Goal: Navigation & Orientation: Find specific page/section

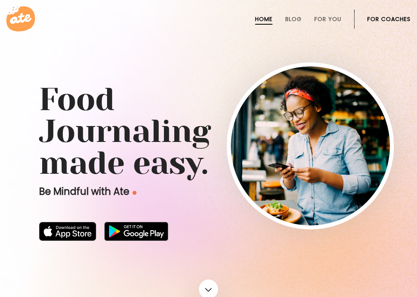
click at [379, 17] on link "For Coaches" at bounding box center [388, 19] width 43 height 6
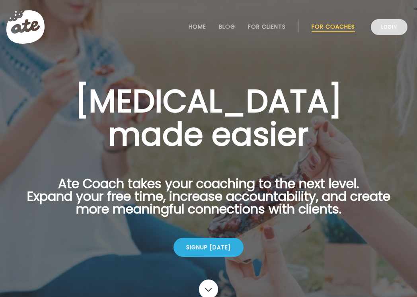
click at [395, 25] on link "Login" at bounding box center [389, 27] width 37 height 16
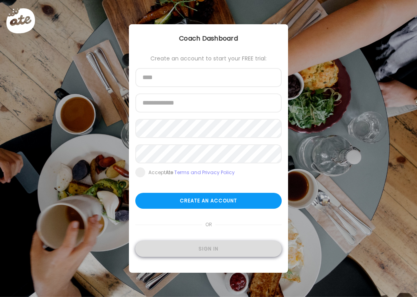
type input "**********"
click at [213, 252] on div "Sign in" at bounding box center [208, 249] width 147 height 16
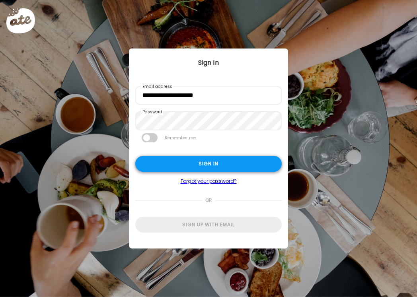
click at [207, 168] on div "Sign in" at bounding box center [208, 164] width 147 height 16
type input "**********"
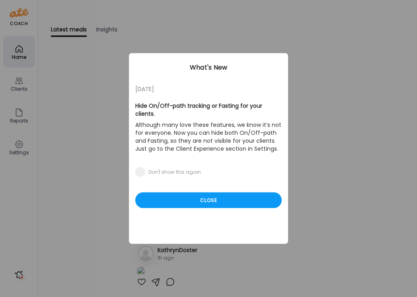
drag, startPoint x: 215, startPoint y: 193, endPoint x: 73, endPoint y: 191, distance: 141.3
click at [213, 193] on div "Close" at bounding box center [208, 201] width 147 height 16
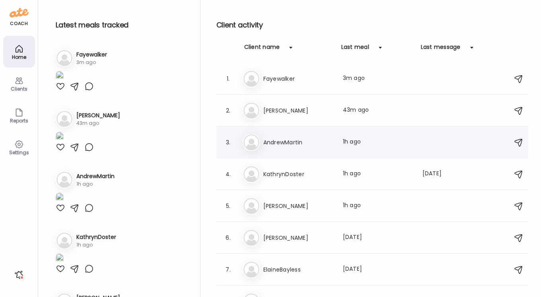
click at [280, 146] on h3 "AndrewMartin" at bounding box center [299, 143] width 70 height 10
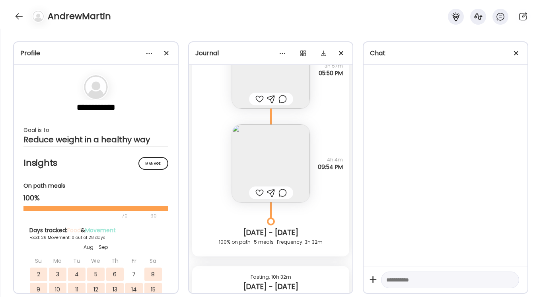
scroll to position [18364, 0]
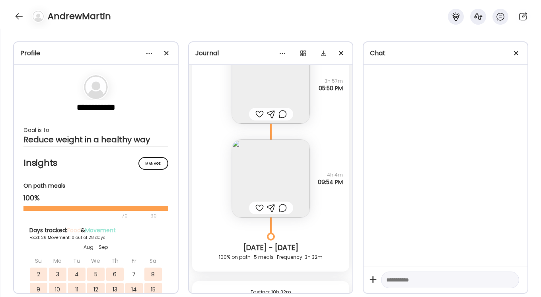
click at [260, 163] on img at bounding box center [271, 179] width 78 height 78
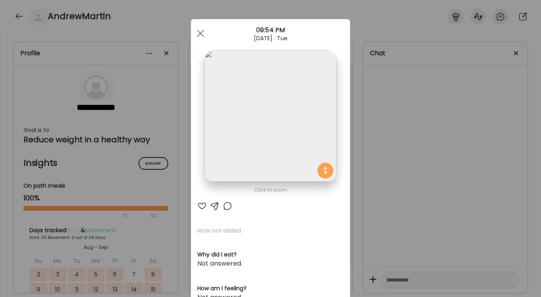
click at [281, 127] on img at bounding box center [271, 116] width 132 height 132
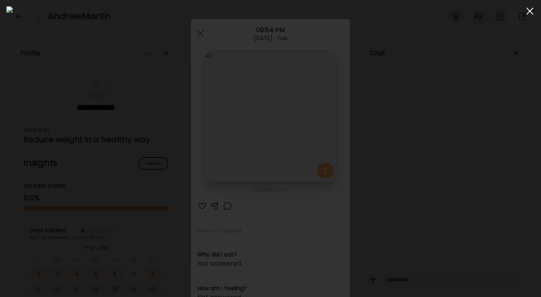
click at [417, 12] on div at bounding box center [530, 11] width 16 height 16
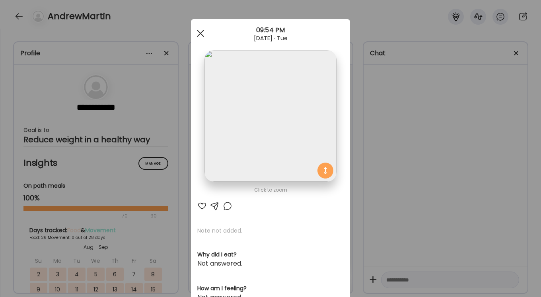
click at [201, 32] on span at bounding box center [200, 33] width 7 height 7
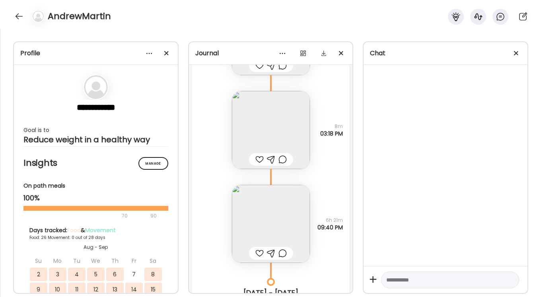
scroll to position [15836, 0]
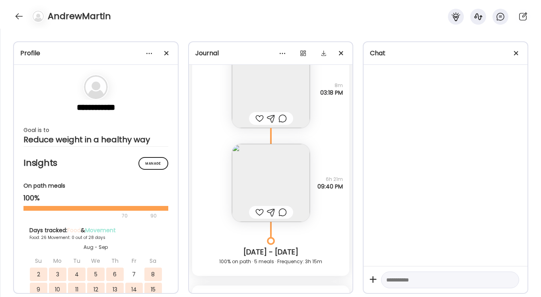
click at [278, 182] on img at bounding box center [271, 183] width 78 height 78
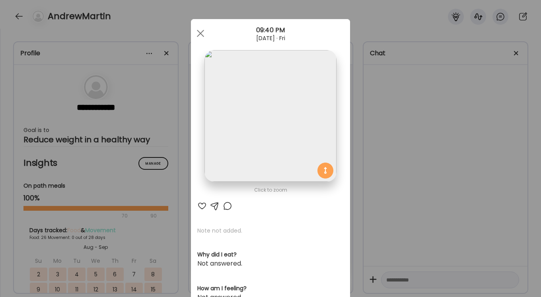
click at [256, 112] on img at bounding box center [271, 116] width 132 height 132
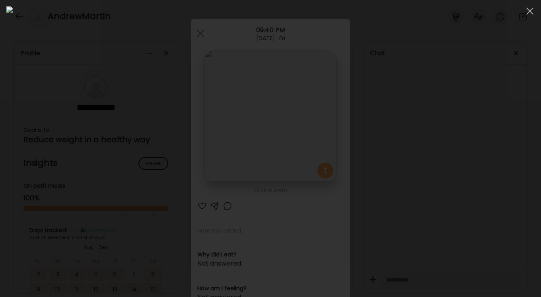
click at [417, 141] on div at bounding box center [270, 148] width 529 height 285
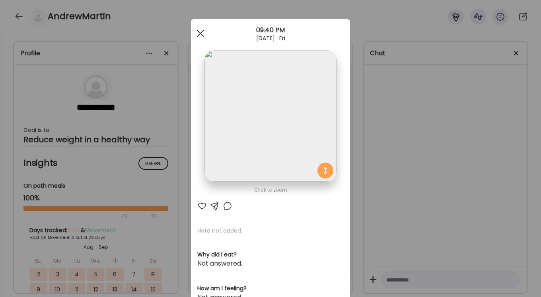
click at [201, 32] on span at bounding box center [200, 33] width 7 height 7
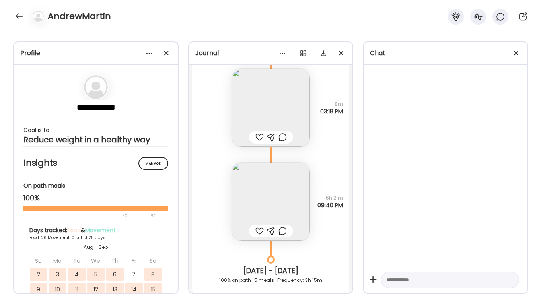
scroll to position [15816, 0]
click at [273, 195] on img at bounding box center [271, 203] width 78 height 78
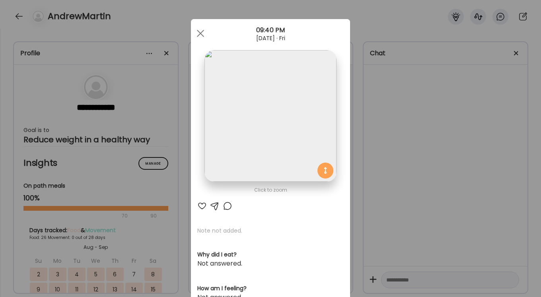
click at [270, 138] on img at bounding box center [271, 116] width 132 height 132
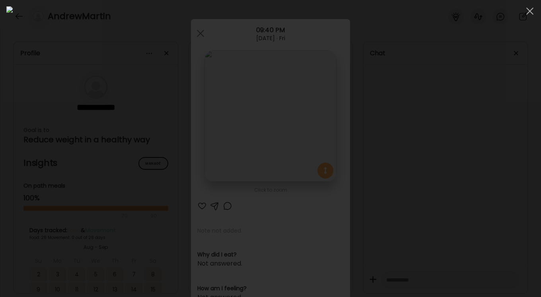
click at [417, 146] on div at bounding box center [270, 148] width 529 height 285
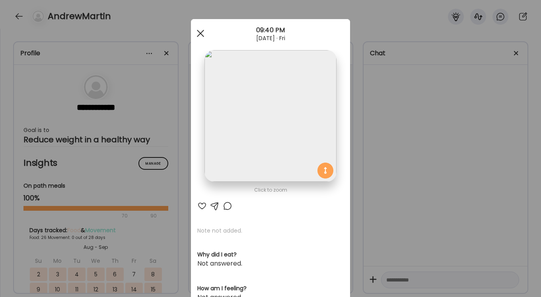
click at [199, 37] on div at bounding box center [201, 33] width 16 height 16
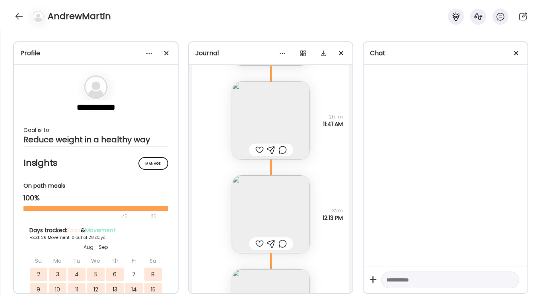
scroll to position [16200, 0]
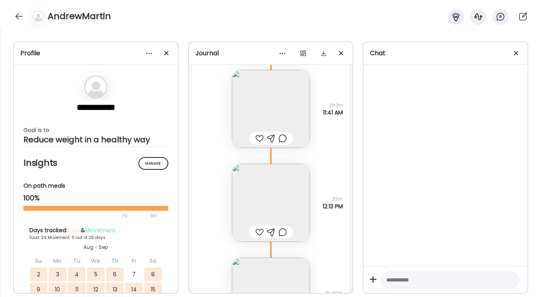
click at [283, 207] on img at bounding box center [271, 203] width 78 height 78
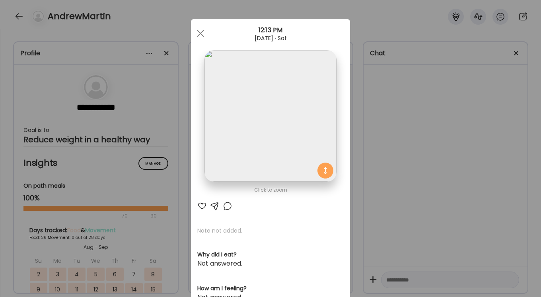
click at [283, 135] on img at bounding box center [271, 116] width 132 height 132
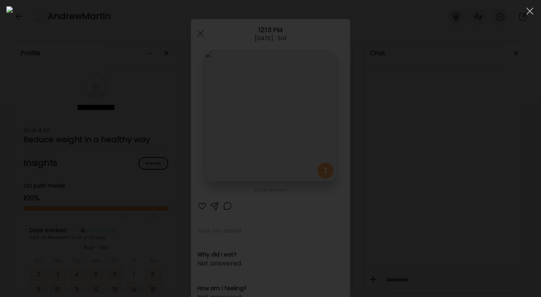
click at [417, 177] on div at bounding box center [270, 148] width 529 height 285
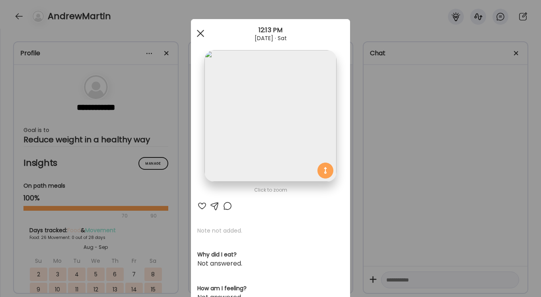
click at [200, 36] on div at bounding box center [201, 33] width 16 height 16
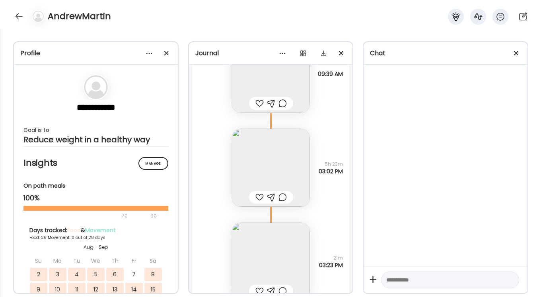
scroll to position [17043, 0]
click at [288, 178] on img at bounding box center [271, 168] width 78 height 78
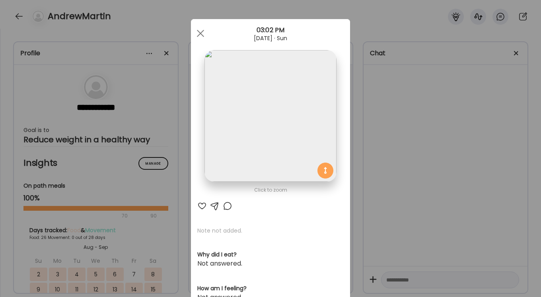
click at [285, 141] on img at bounding box center [271, 116] width 132 height 132
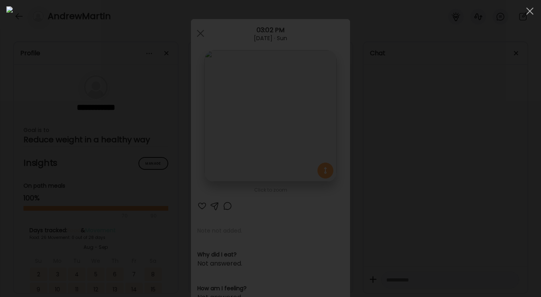
click at [417, 198] on div at bounding box center [270, 148] width 529 height 285
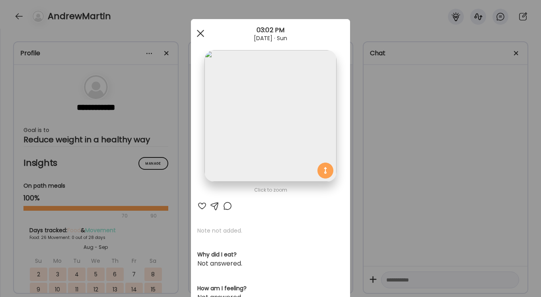
click at [201, 35] on div at bounding box center [201, 33] width 16 height 16
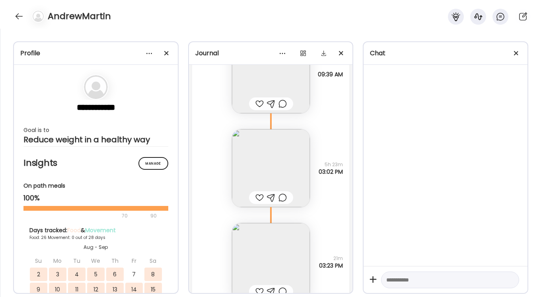
click at [282, 166] on img at bounding box center [271, 168] width 78 height 78
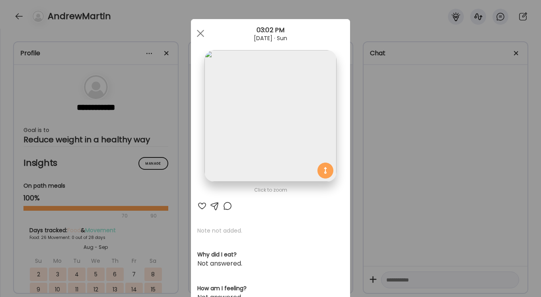
click at [277, 140] on img at bounding box center [271, 116] width 132 height 132
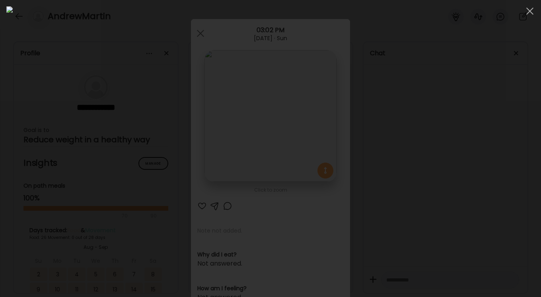
click at [417, 214] on div at bounding box center [270, 148] width 529 height 285
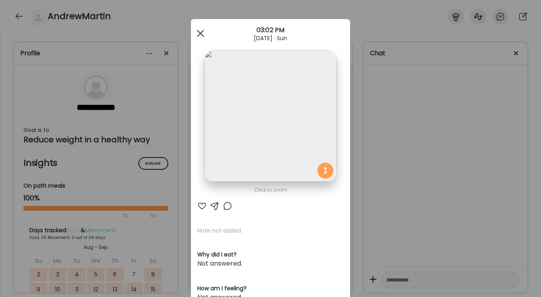
click at [204, 35] on div at bounding box center [201, 33] width 16 height 16
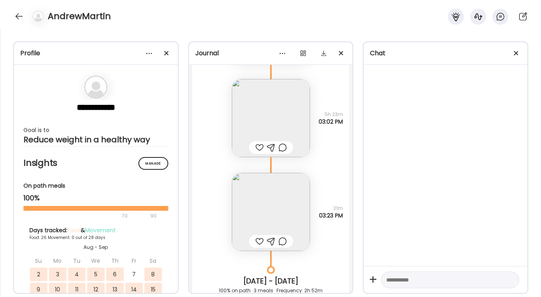
scroll to position [17097, 0]
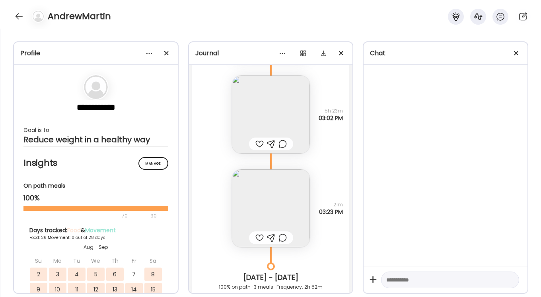
click at [278, 196] on img at bounding box center [271, 209] width 78 height 78
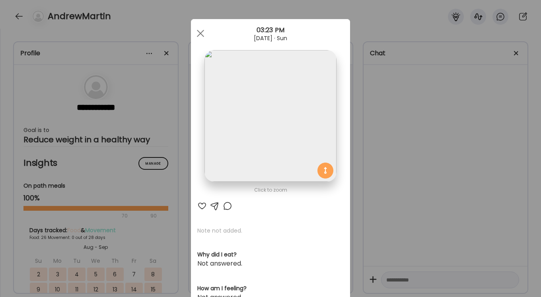
click at [417, 150] on div "Ate Coach Dashboard Wahoo! It’s official Take a moment to set up your Coach Pro…" at bounding box center [270, 148] width 541 height 297
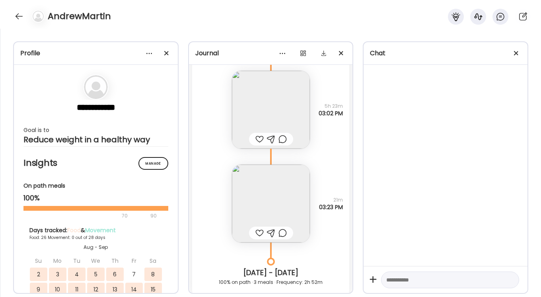
scroll to position [17103, 0]
click at [275, 97] on img at bounding box center [271, 109] width 78 height 78
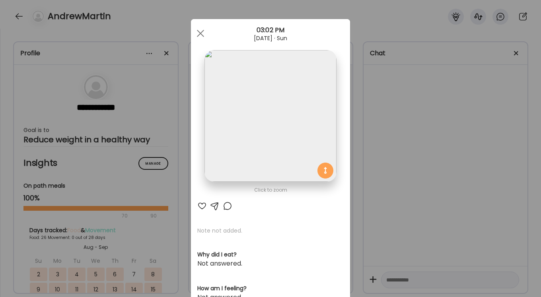
click at [407, 156] on div "Ate Coach Dashboard Wahoo! It’s official Take a moment to set up your Coach Pro…" at bounding box center [270, 148] width 541 height 297
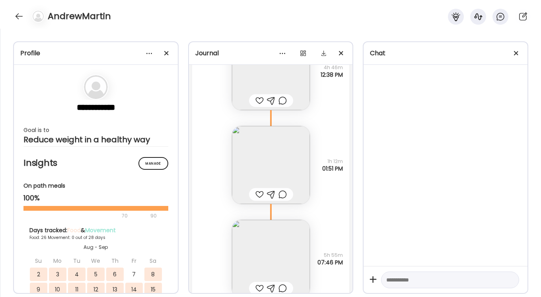
scroll to position [17535, 0]
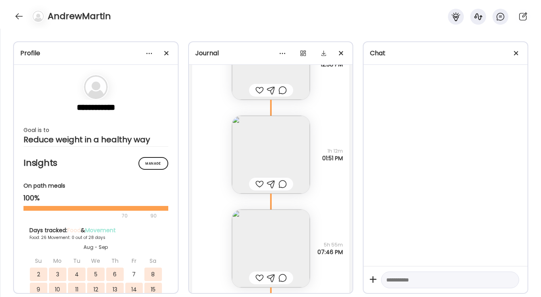
click at [268, 235] on img at bounding box center [271, 249] width 78 height 78
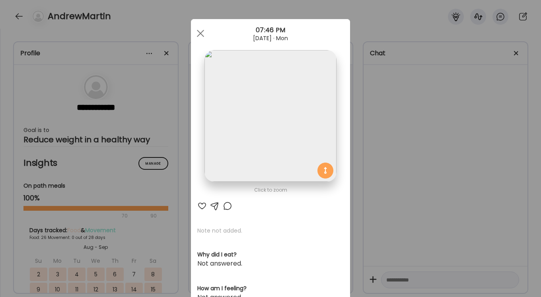
click at [258, 120] on img at bounding box center [271, 116] width 132 height 132
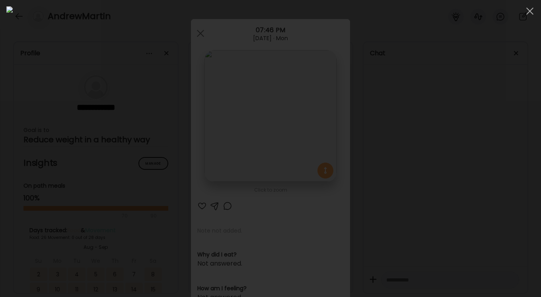
click at [417, 201] on div at bounding box center [270, 148] width 529 height 285
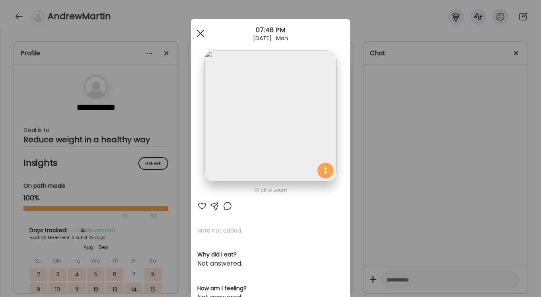
click at [202, 34] on span at bounding box center [200, 33] width 7 height 7
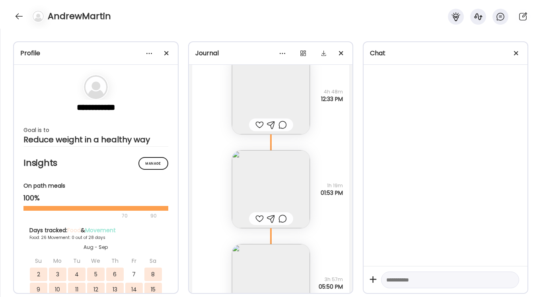
scroll to position [18252, 0]
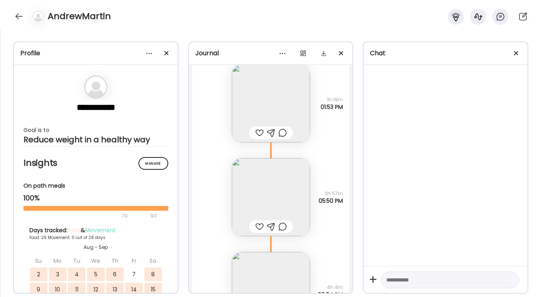
click at [283, 198] on img at bounding box center [271, 197] width 78 height 78
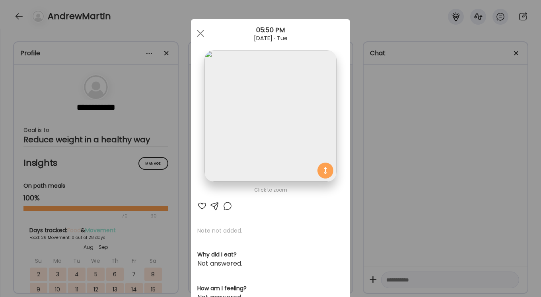
click at [244, 135] on img at bounding box center [271, 116] width 132 height 132
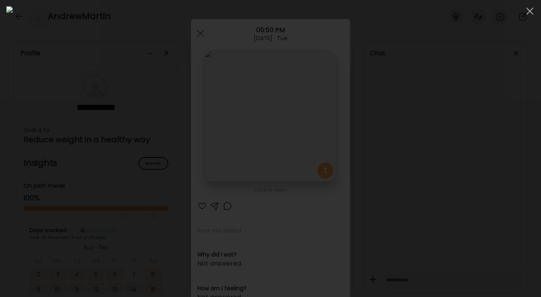
click at [417, 189] on div at bounding box center [270, 148] width 529 height 285
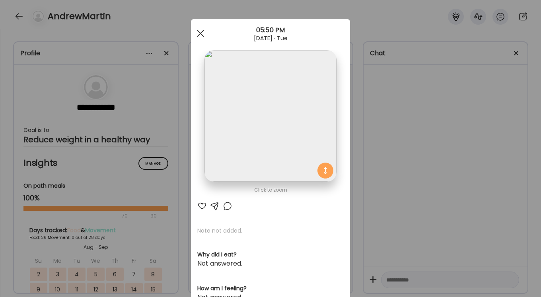
click at [205, 35] on div at bounding box center [201, 33] width 16 height 16
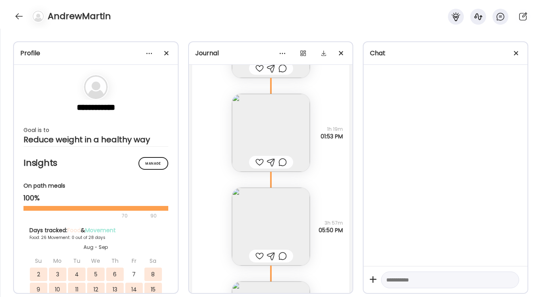
scroll to position [18224, 0]
click at [281, 224] on img at bounding box center [271, 225] width 78 height 78
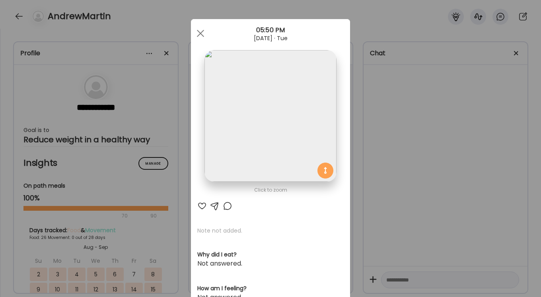
click at [263, 147] on img at bounding box center [271, 116] width 132 height 132
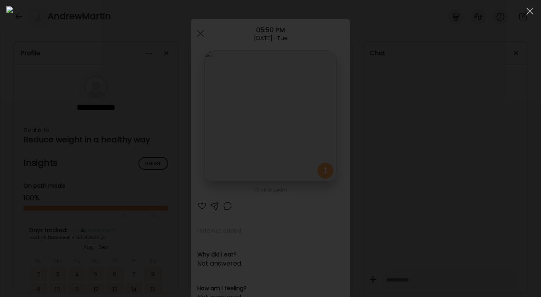
click at [417, 207] on div at bounding box center [270, 148] width 529 height 285
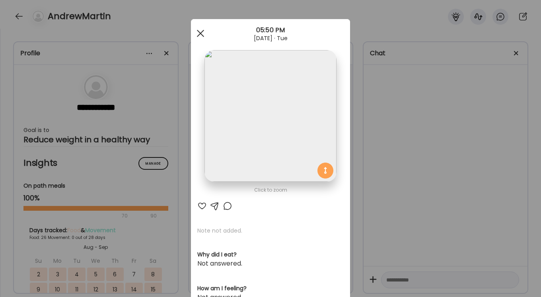
click at [203, 29] on div at bounding box center [201, 33] width 16 height 16
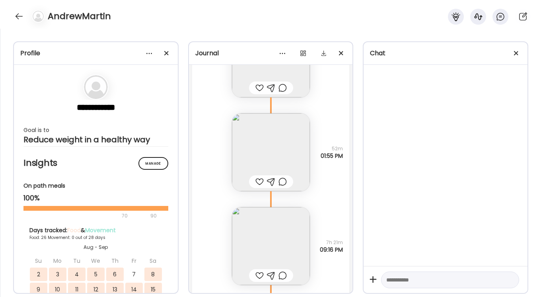
scroll to position [18770, 0]
click at [270, 159] on img at bounding box center [271, 157] width 78 height 78
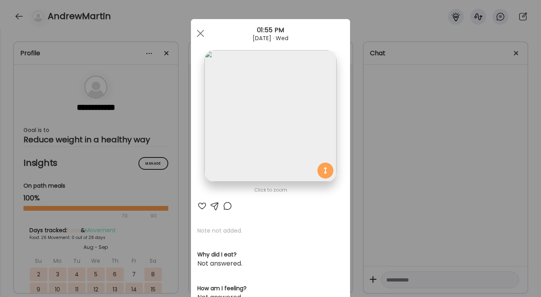
click at [273, 134] on img at bounding box center [271, 116] width 132 height 132
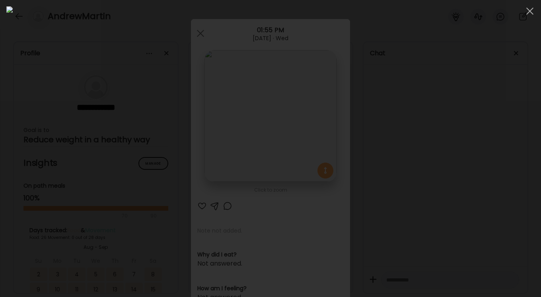
click at [417, 163] on div at bounding box center [270, 148] width 529 height 285
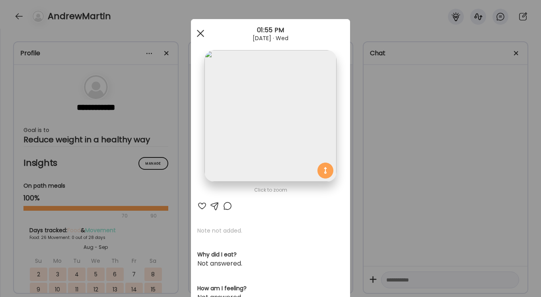
click at [201, 36] on div at bounding box center [201, 33] width 16 height 16
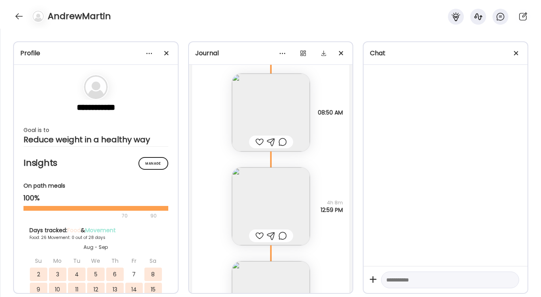
scroll to position [19103, 0]
click at [264, 98] on img at bounding box center [271, 113] width 78 height 78
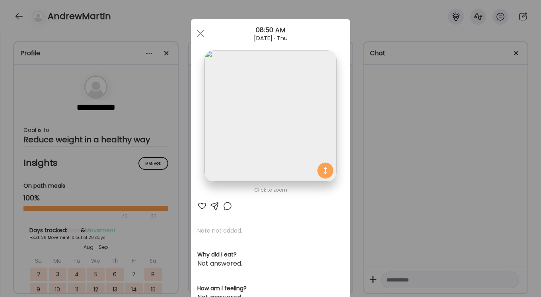
click at [264, 117] on img at bounding box center [271, 116] width 132 height 132
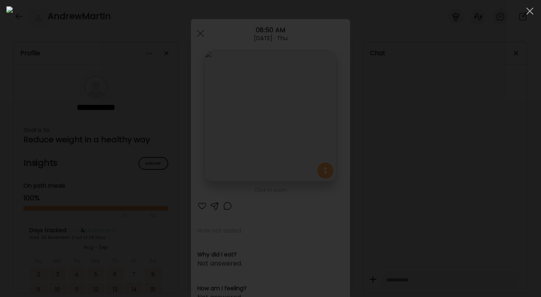
click at [417, 139] on div at bounding box center [270, 148] width 529 height 285
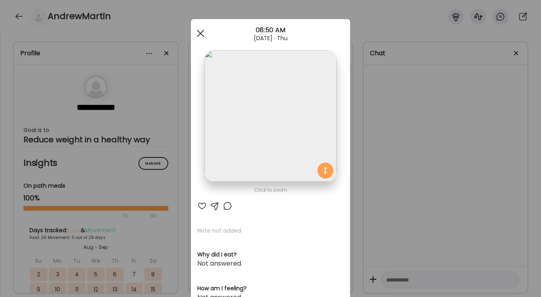
click at [200, 35] on div at bounding box center [201, 33] width 16 height 16
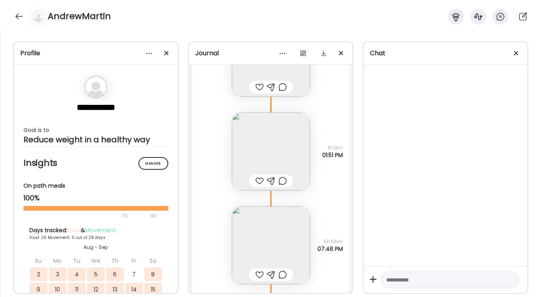
scroll to position [17537, 0]
